Goal: Transaction & Acquisition: Purchase product/service

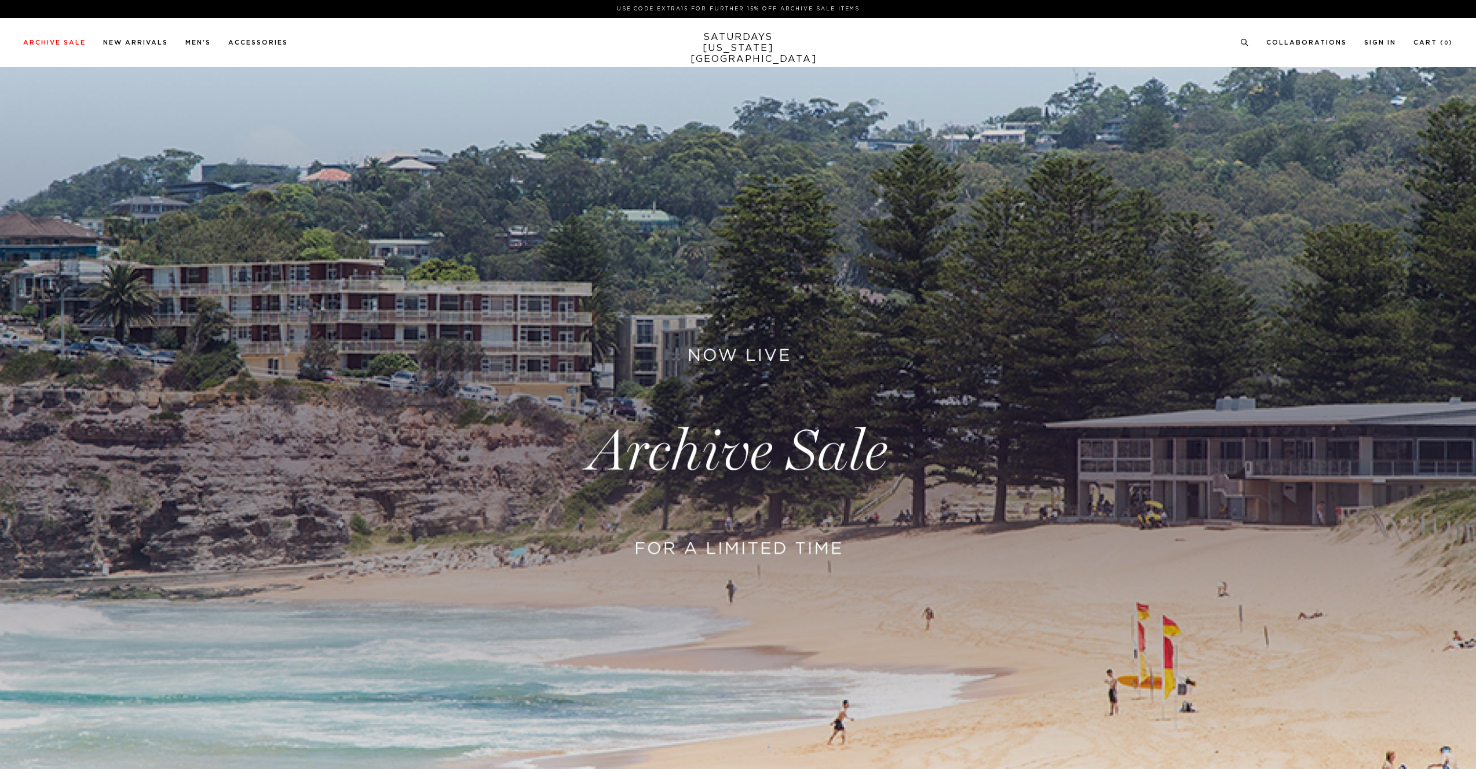
click at [733, 463] on link at bounding box center [738, 451] width 1476 height 903
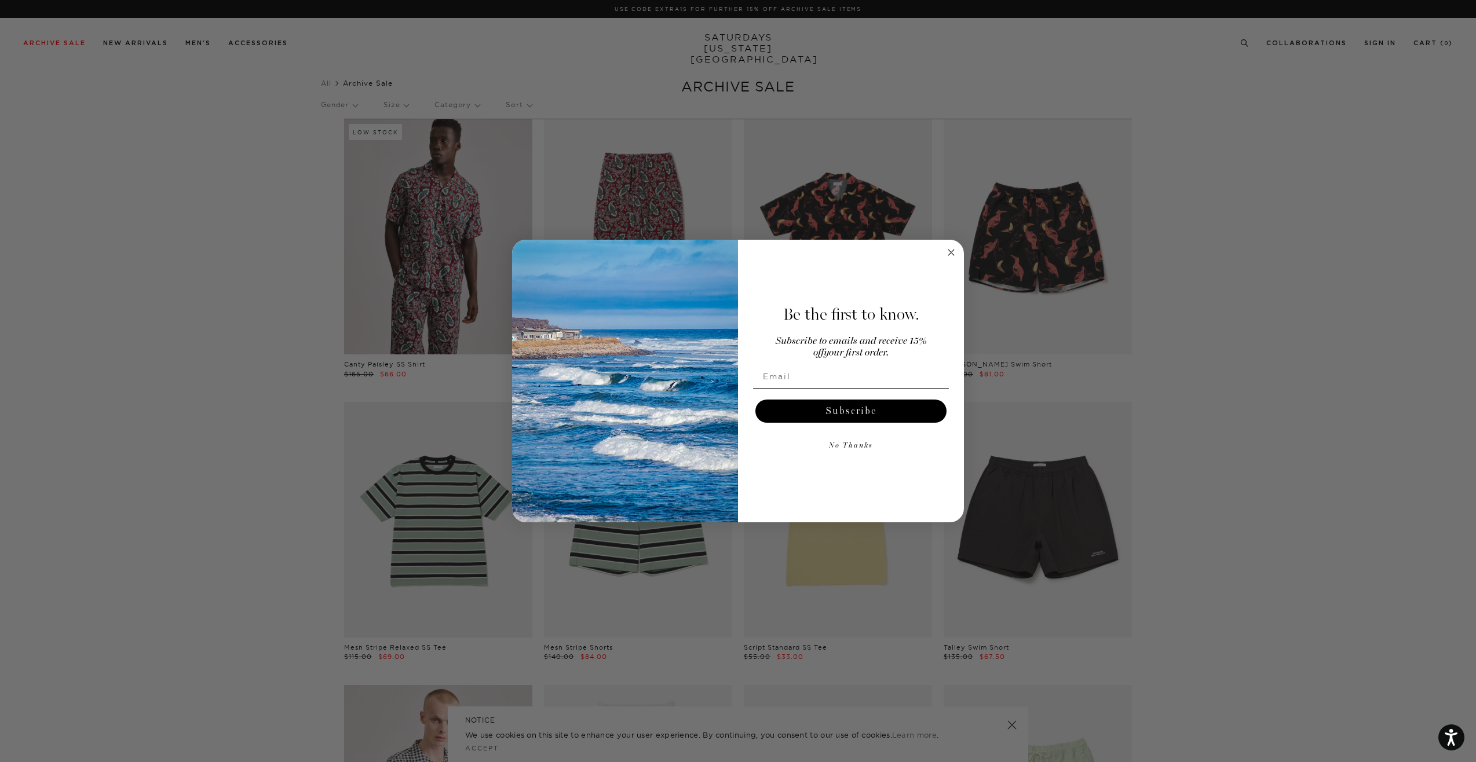
click at [954, 257] on circle "Close dialog" at bounding box center [951, 252] width 13 height 13
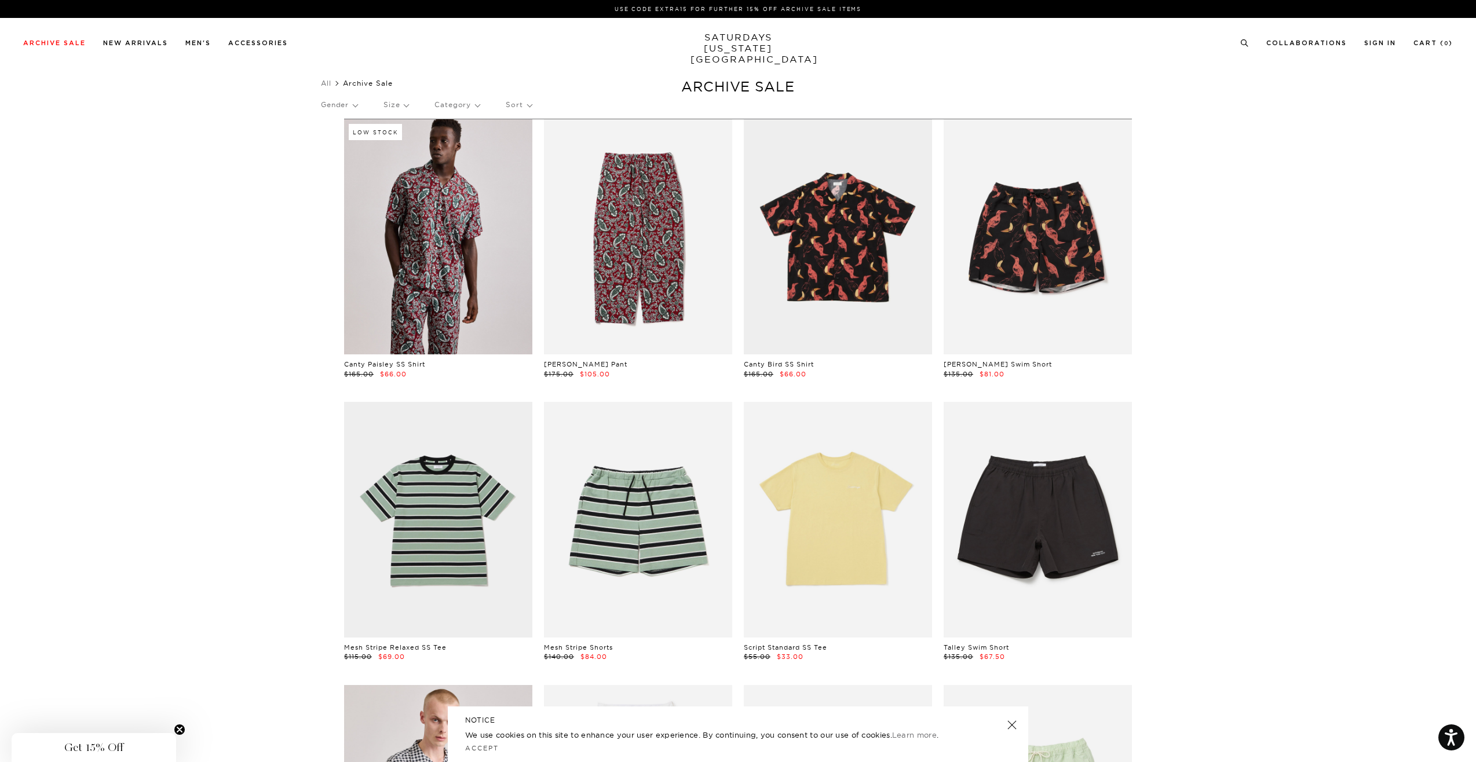
click at [526, 114] on p "Sort" at bounding box center [518, 104] width 25 height 27
click at [533, 172] on p "Price (Lowest-highest)" at bounding box center [550, 174] width 89 height 15
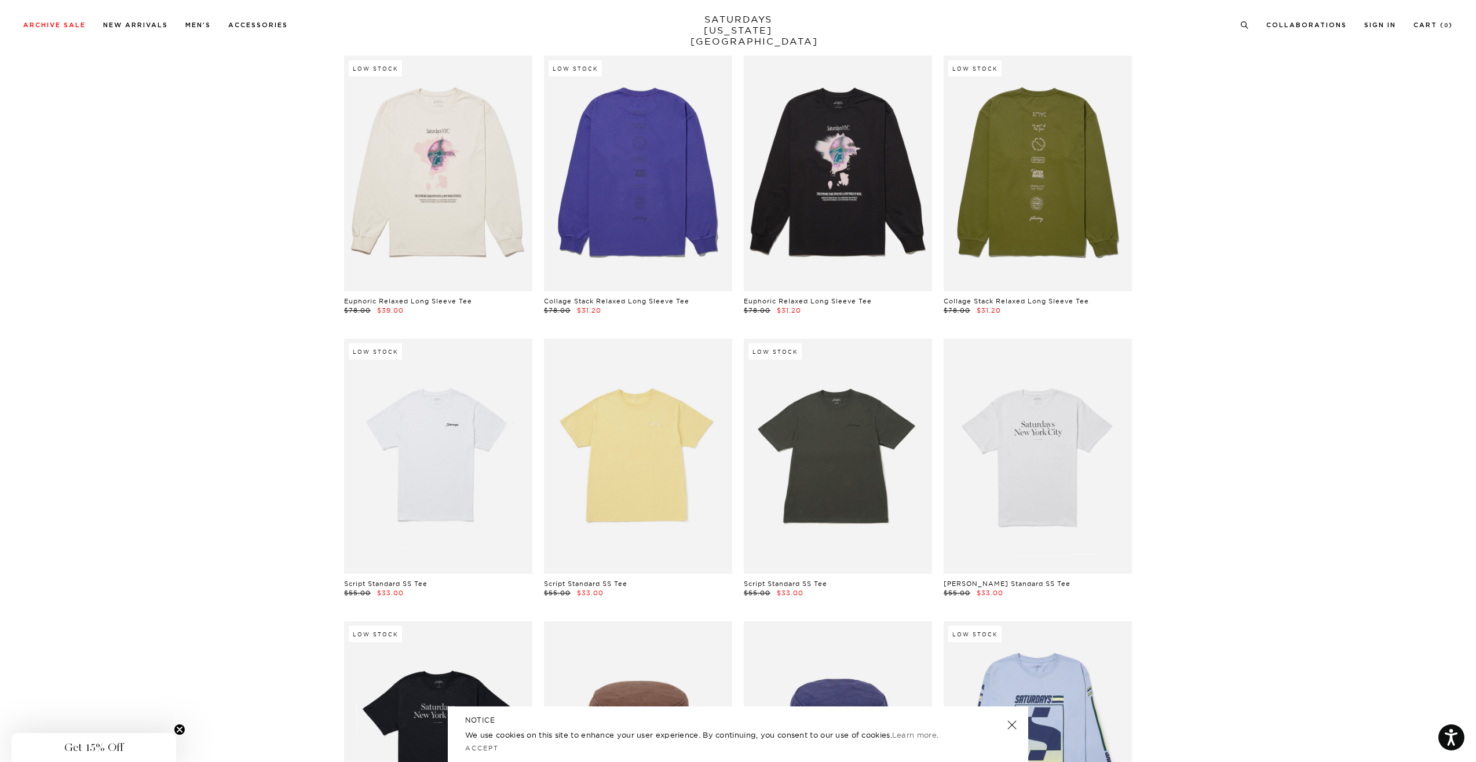
scroll to position [1807, 0]
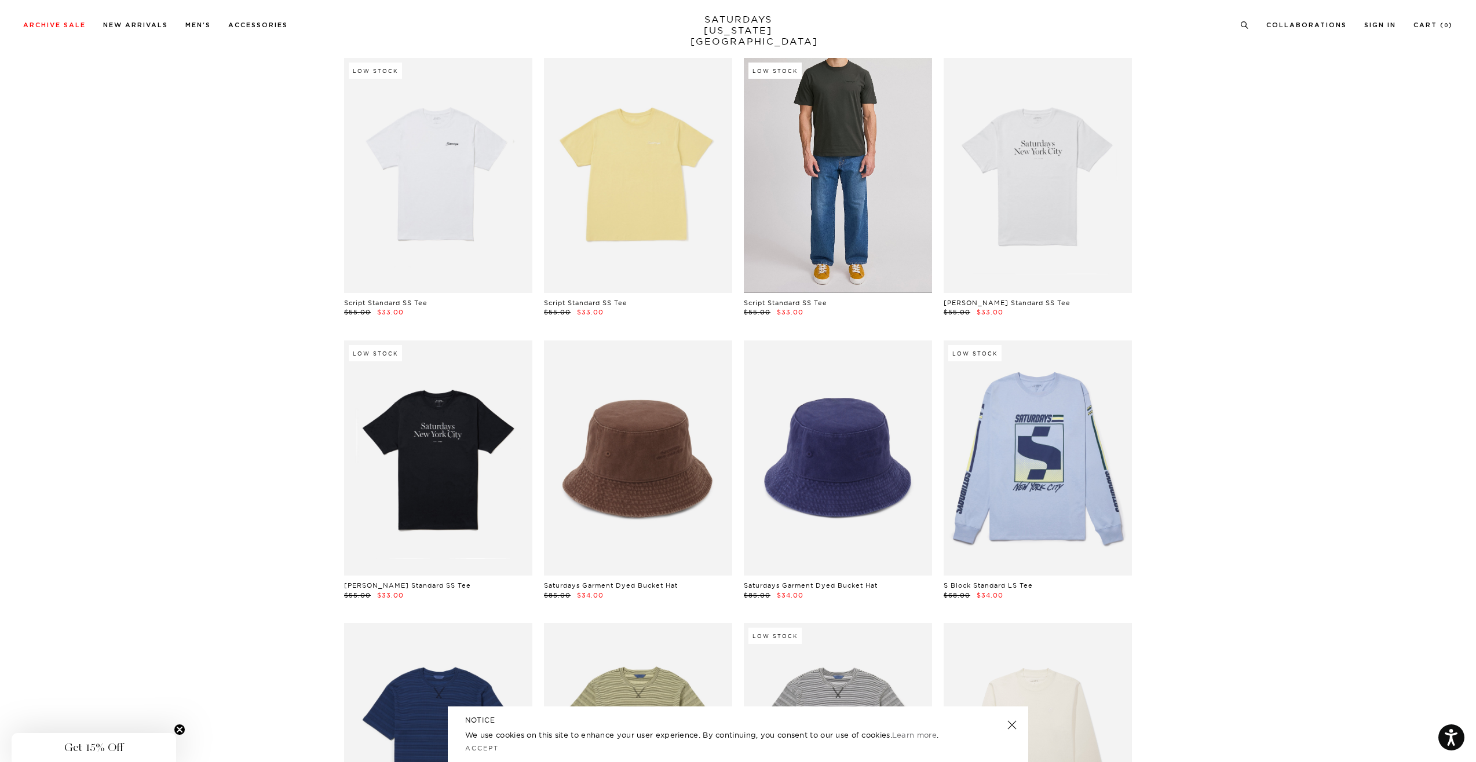
click at [870, 208] on link at bounding box center [838, 175] width 188 height 235
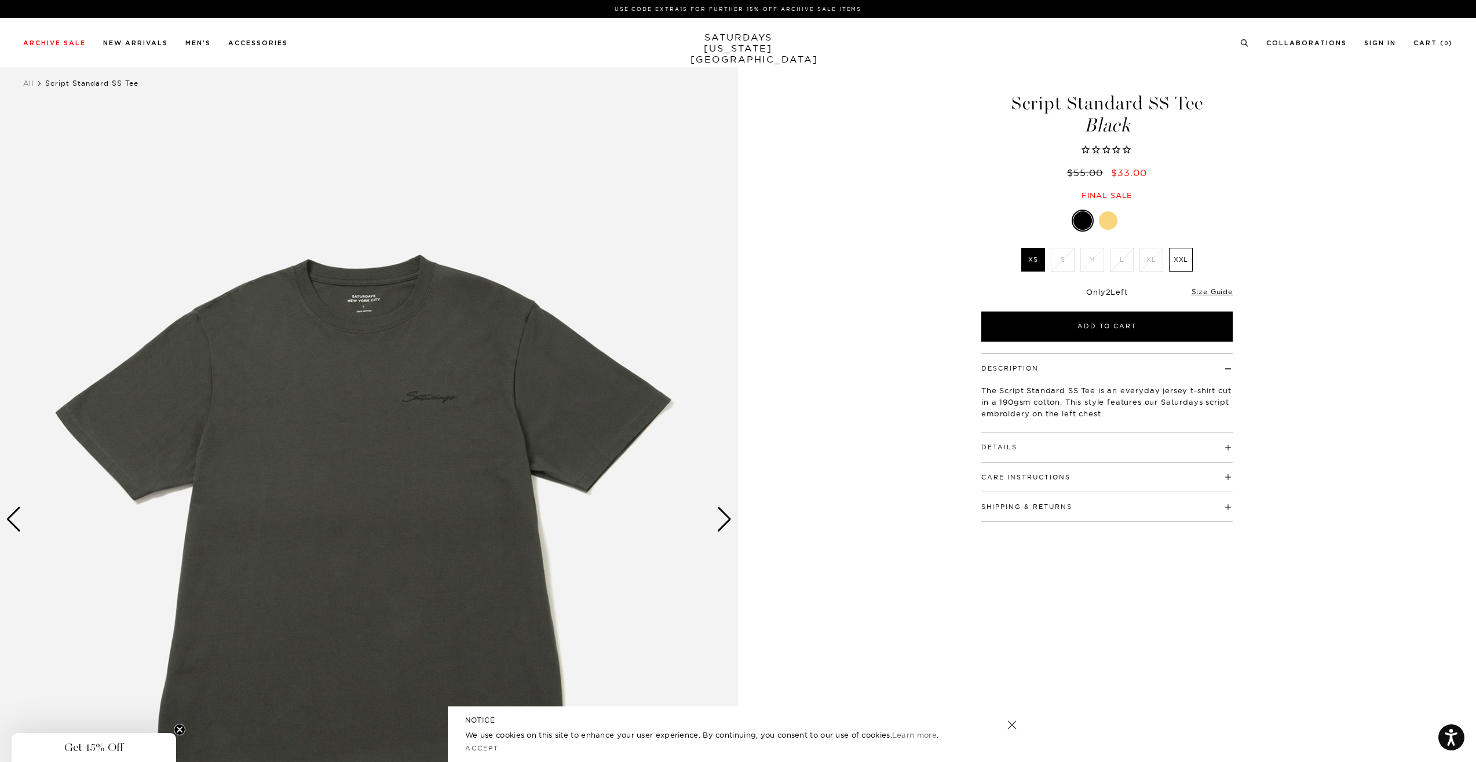
drag, startPoint x: 999, startPoint y: 442, endPoint x: 998, endPoint y: 434, distance: 8.1
click at [999, 442] on h4 "Details" at bounding box center [1106, 442] width 251 height 19
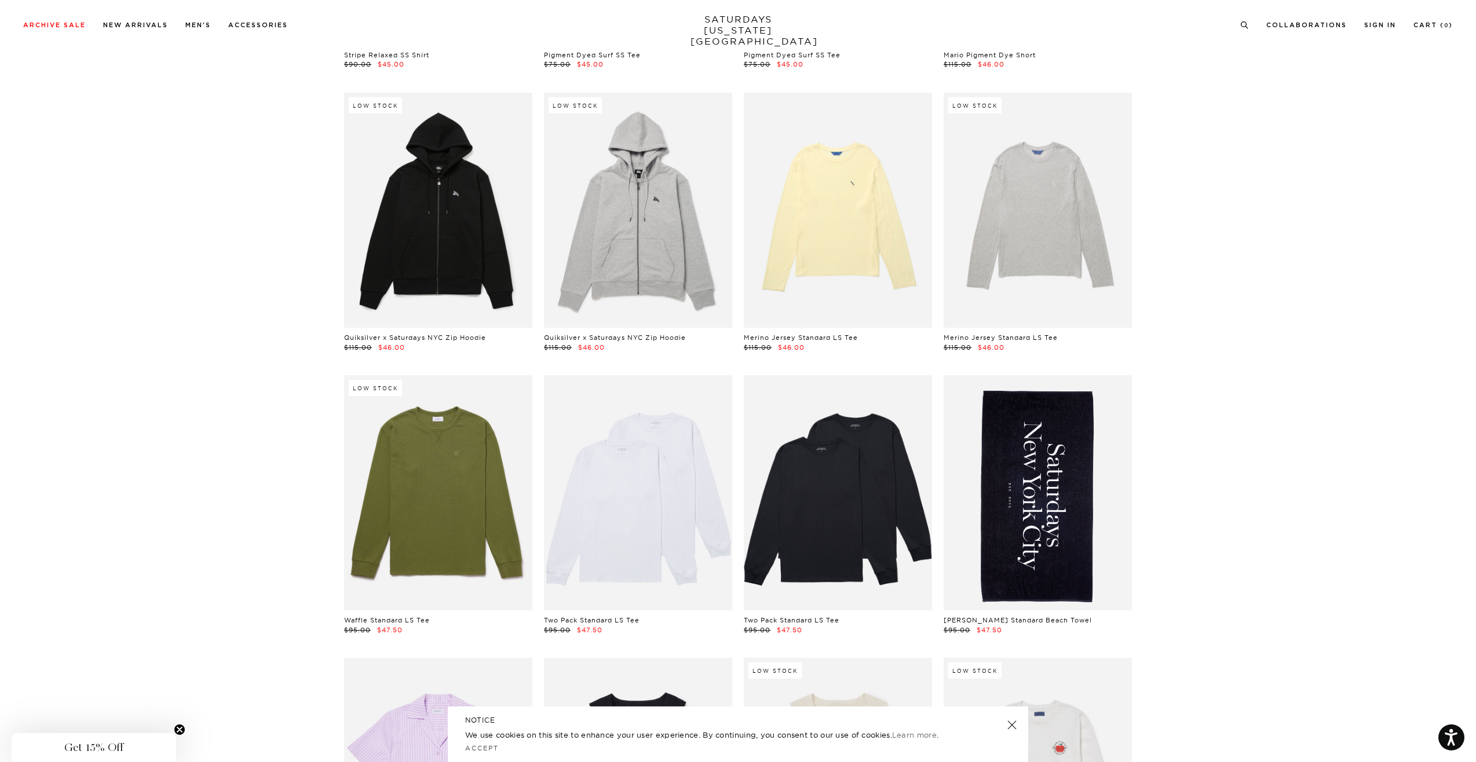
scroll to position [3956, 0]
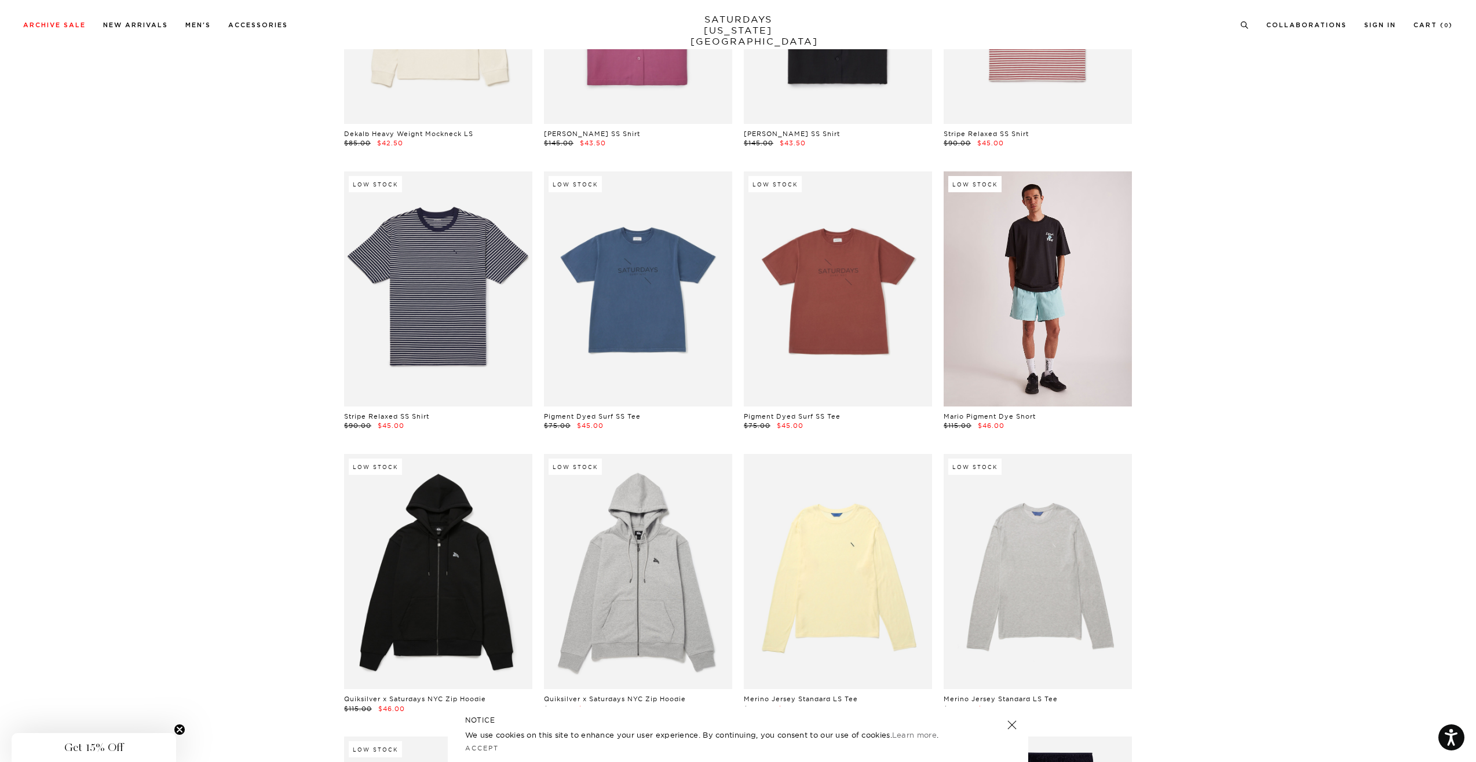
click at [1016, 341] on link at bounding box center [1037, 288] width 188 height 235
